Goal: Find specific fact

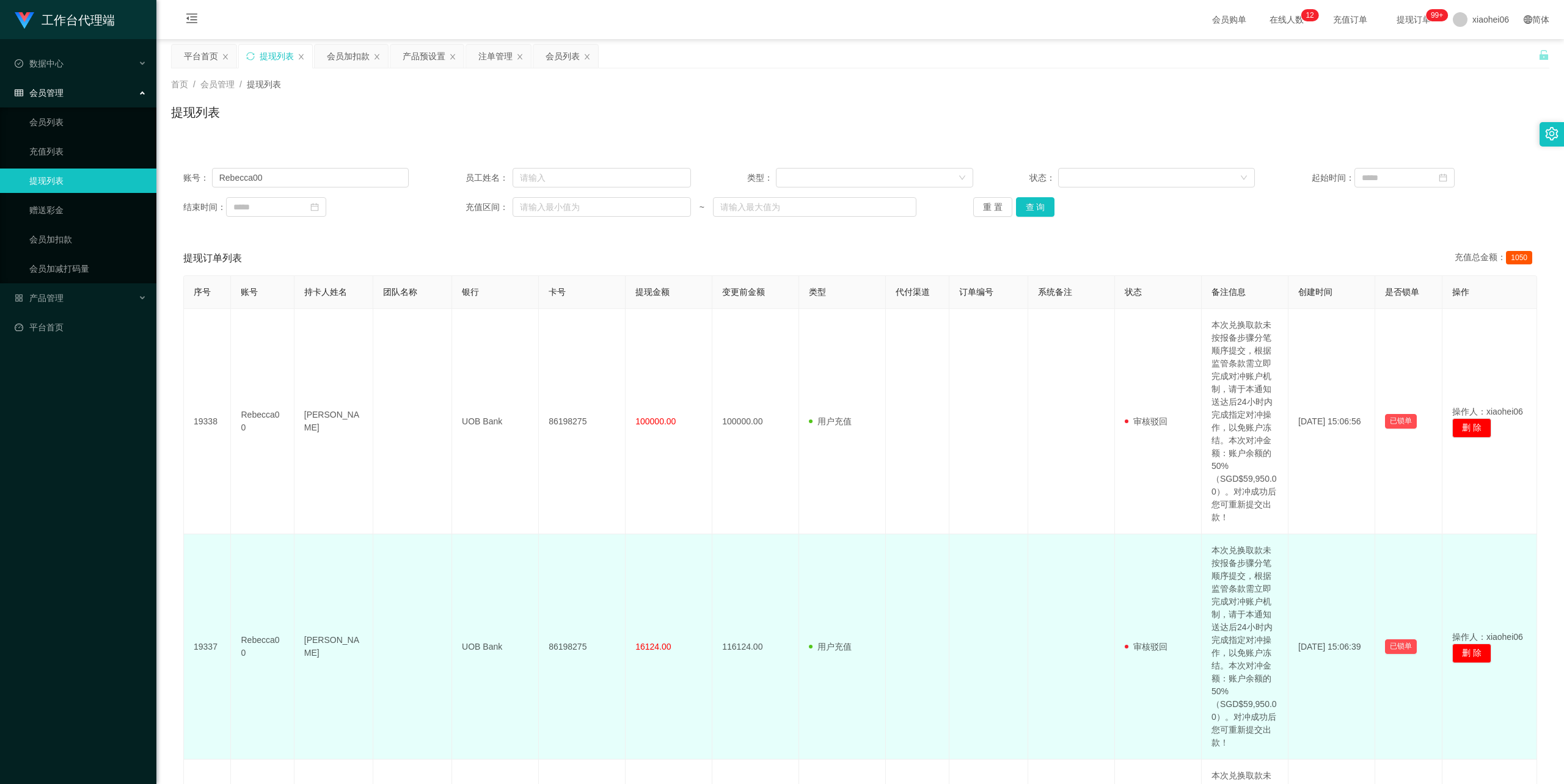
click at [325, 648] on td "[PERSON_NAME]" at bounding box center [333, 647] width 79 height 225
copy td "[PERSON_NAME]"
click at [489, 645] on td "UOB Bank" at bounding box center [495, 647] width 87 height 225
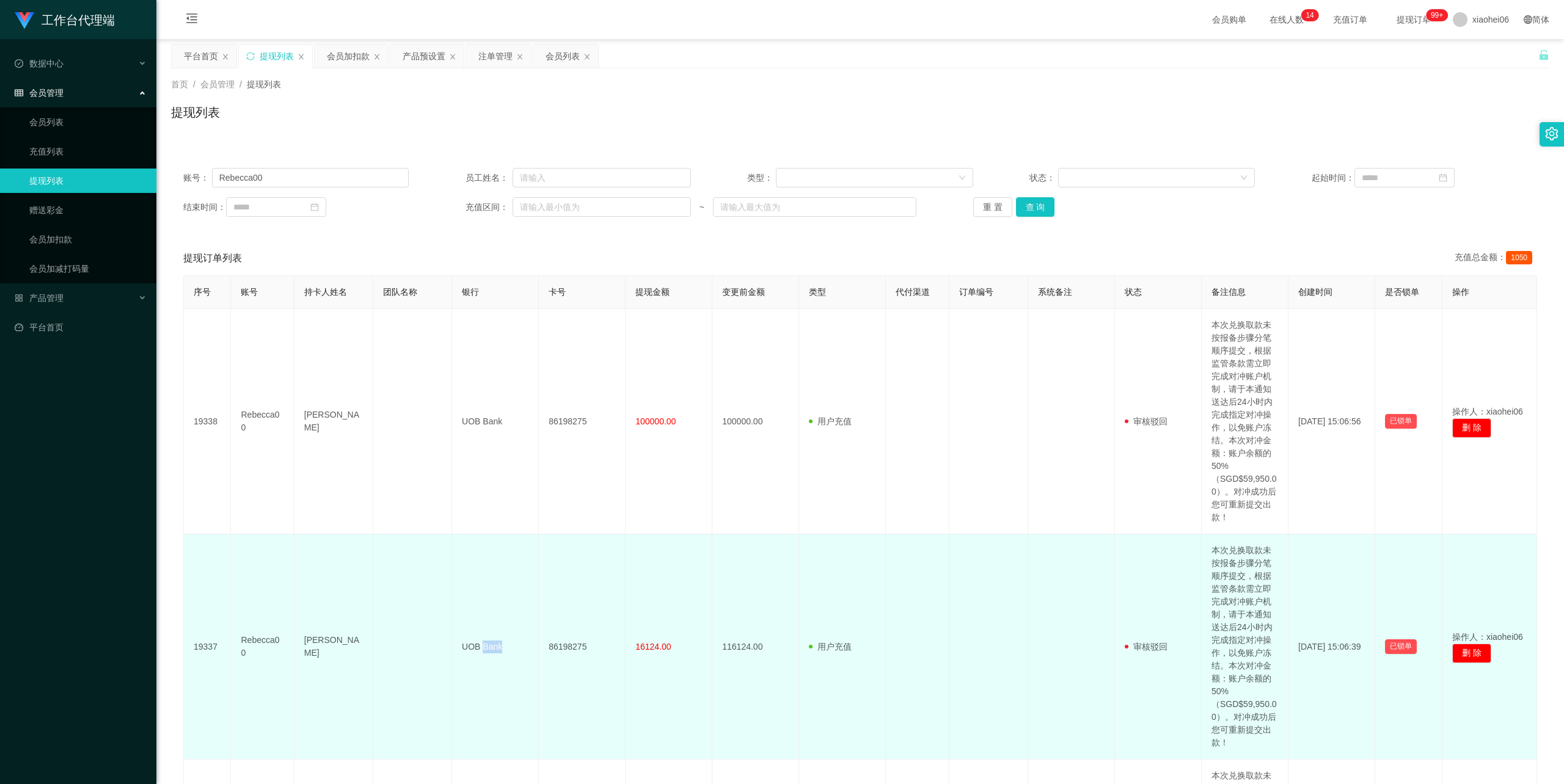
click at [489, 645] on td "UOB Bank" at bounding box center [495, 647] width 87 height 225
copy td "UOB Bank"
click at [565, 646] on td "86198275" at bounding box center [582, 647] width 87 height 225
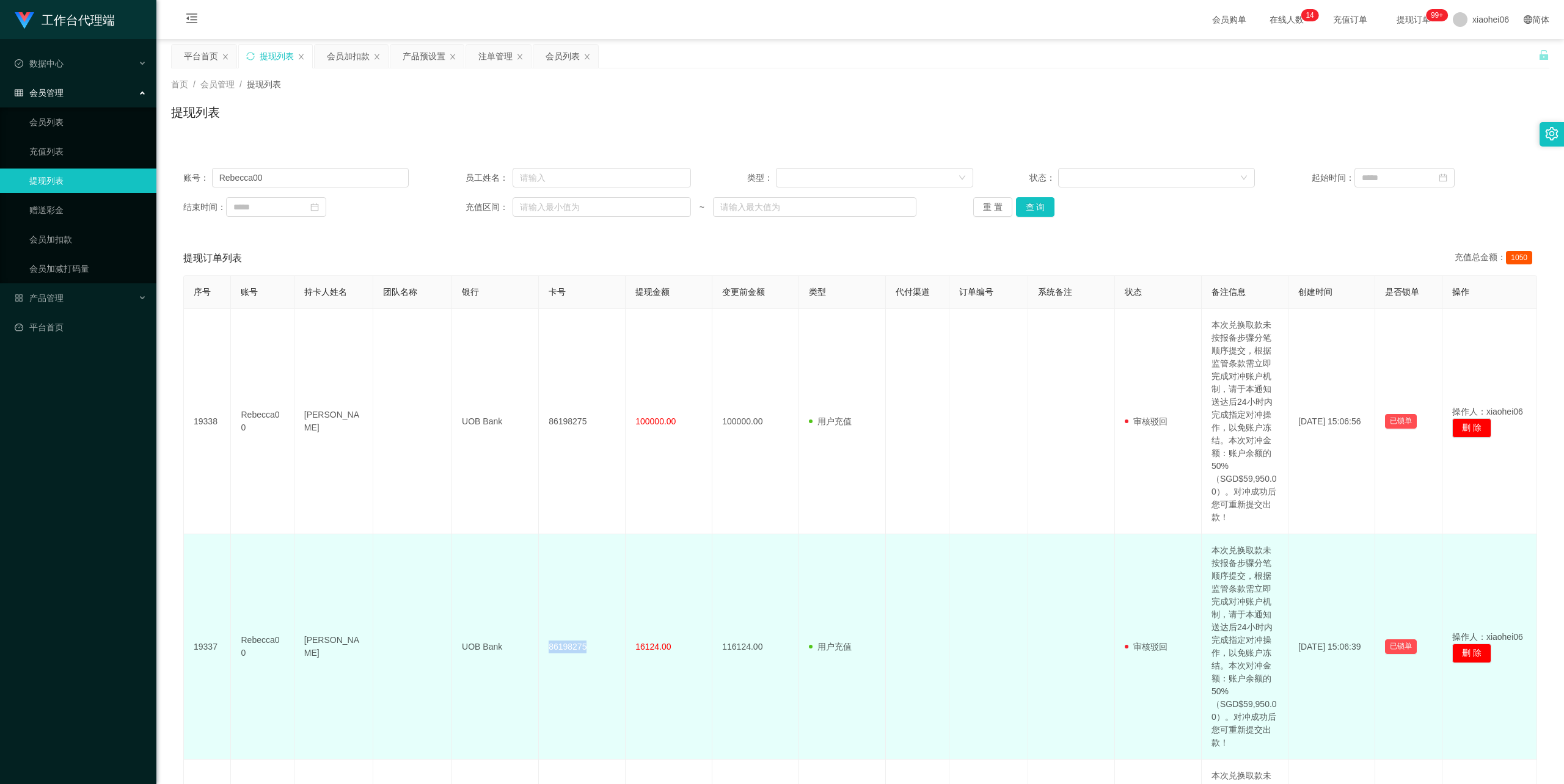
click at [565, 646] on td "86198275" at bounding box center [582, 647] width 87 height 225
copy td "86198275"
